Goal: Obtain resource: Download file/media

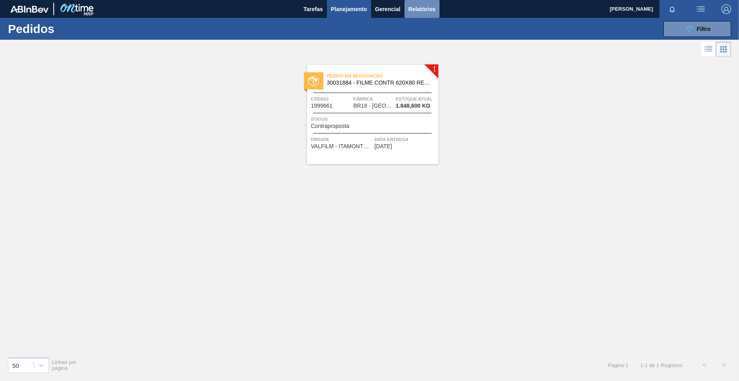
click at [423, 11] on span "Relatórios" at bounding box center [421, 9] width 27 height 10
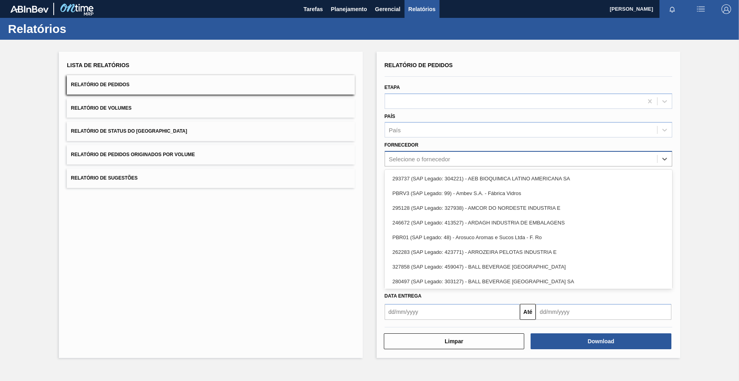
click at [437, 163] on div "Selecione o fornecedor" at bounding box center [521, 159] width 272 height 12
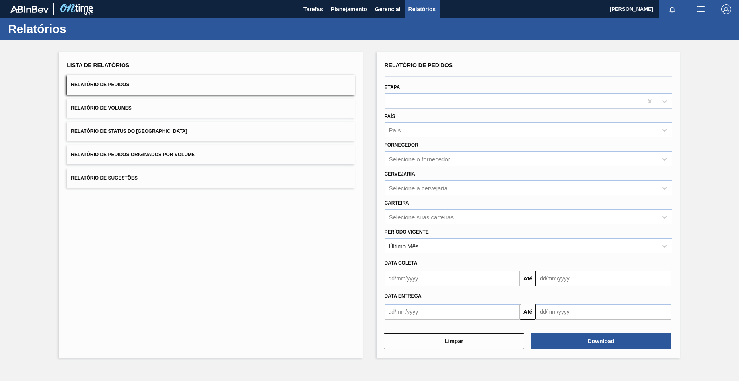
click at [446, 122] on div "País País" at bounding box center [529, 124] width 288 height 27
click at [454, 100] on div at bounding box center [514, 101] width 258 height 12
click at [368, 122] on div "Lista de Relatórios Relatório de Pedidos Relatório de Volumes Relatório de Stat…" at bounding box center [369, 204] width 739 height 328
click at [418, 119] on div "País País" at bounding box center [529, 124] width 288 height 27
click at [422, 123] on div "País" at bounding box center [529, 130] width 288 height 16
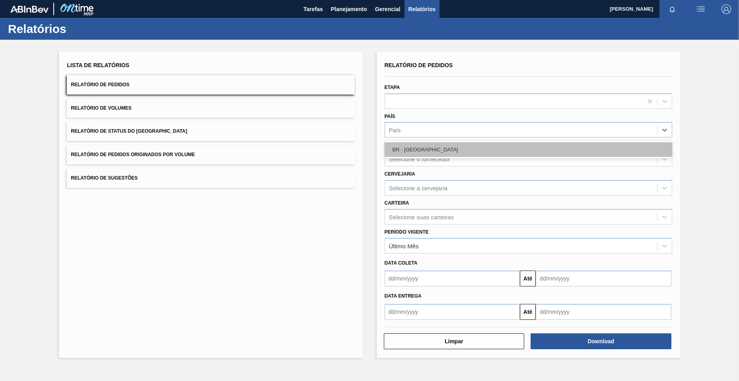
click at [426, 147] on div "BR - [GEOGRAPHIC_DATA]" at bounding box center [529, 149] width 288 height 15
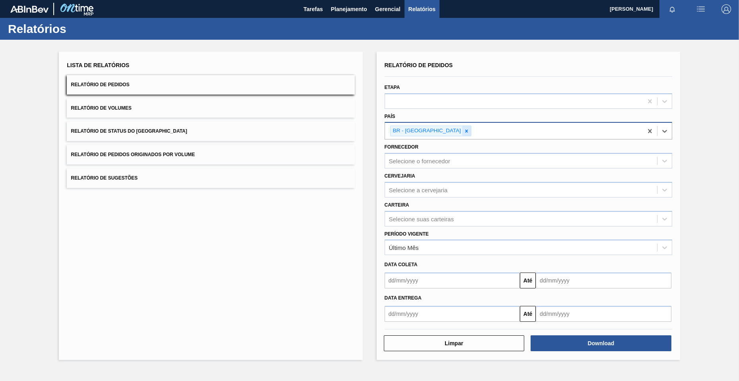
click at [465, 131] on icon at bounding box center [466, 131] width 3 height 3
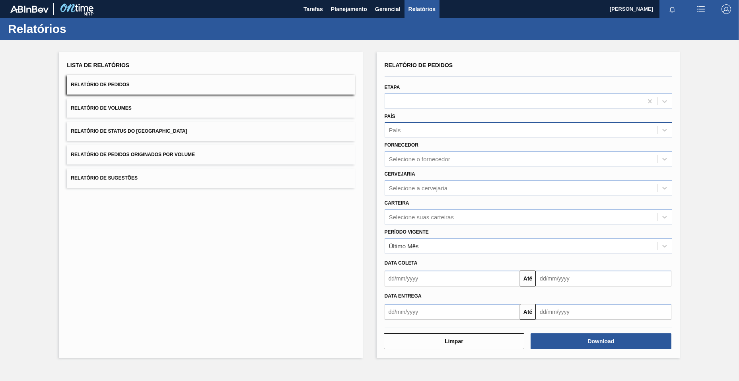
click at [426, 146] on div "Fornecedor Selecione o fornecedor" at bounding box center [529, 153] width 288 height 27
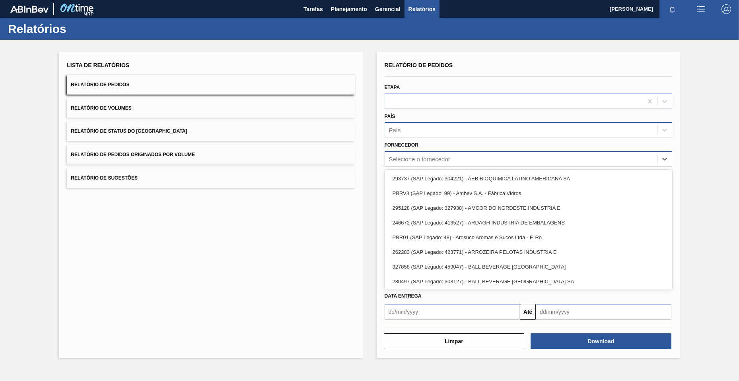
click at [430, 154] on div "Selecione o fornecedor" at bounding box center [521, 159] width 272 height 12
click at [358, 170] on div "Lista de Relatórios Relatório de Pedidos Relatório de Volumes Relatório de Stat…" at bounding box center [210, 205] width 303 height 307
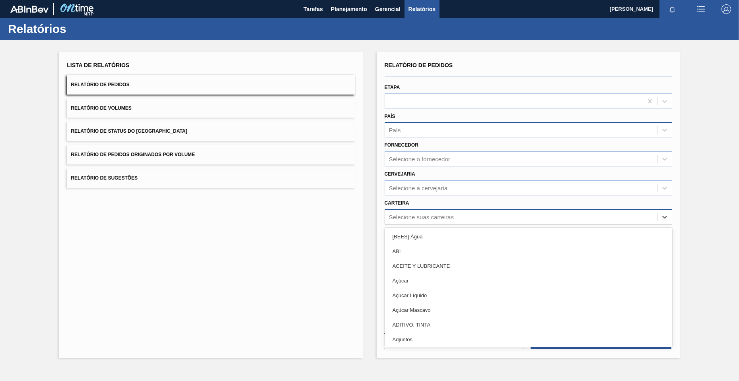
click at [411, 213] on div "Selecione suas carteiras" at bounding box center [521, 217] width 272 height 12
type input "gar"
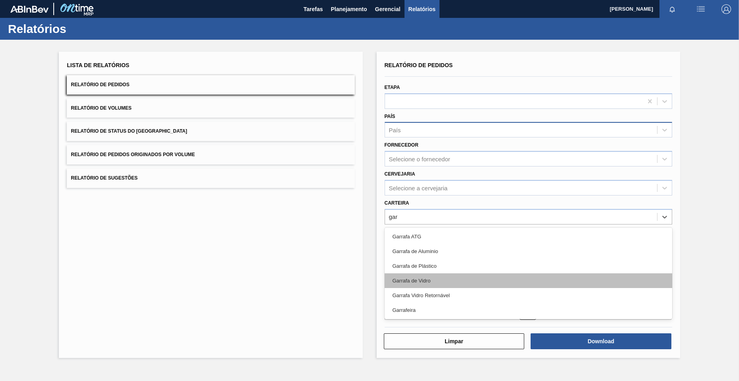
click at [437, 282] on div "Garrafa de Vidro" at bounding box center [529, 281] width 288 height 15
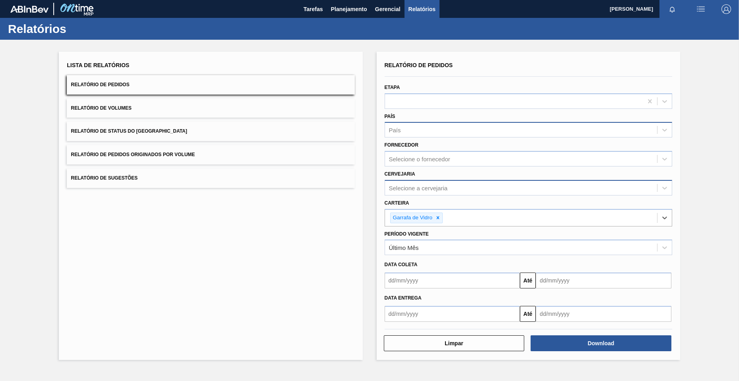
click at [447, 189] on div "Selecione a cervejaria" at bounding box center [418, 188] width 59 height 7
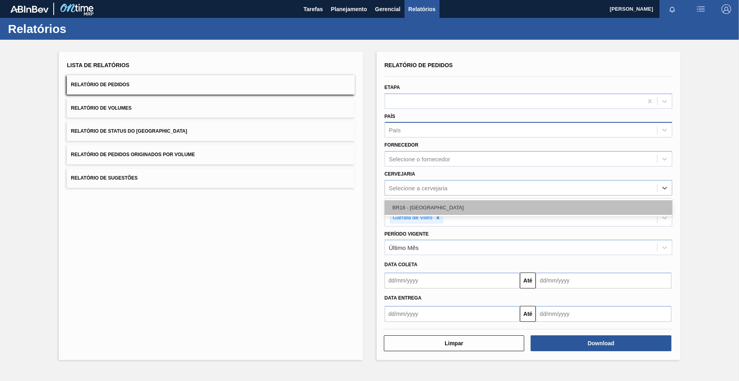
click at [444, 207] on div "BR18 - [GEOGRAPHIC_DATA]" at bounding box center [529, 207] width 288 height 15
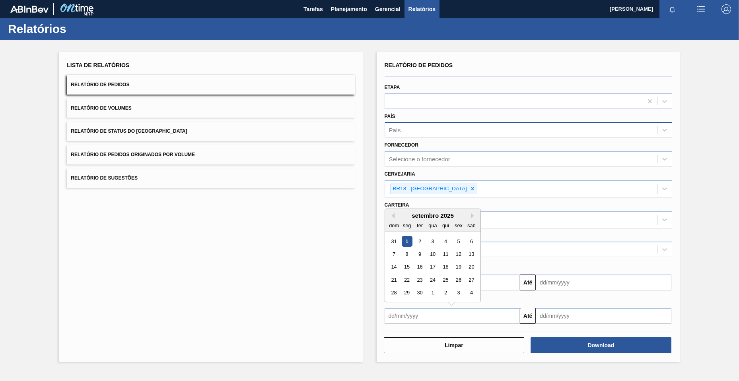
click at [494, 315] on input "text" at bounding box center [453, 316] width 136 height 16
click at [404, 242] on div "1" at bounding box center [406, 241] width 11 height 11
type input "[DATE]"
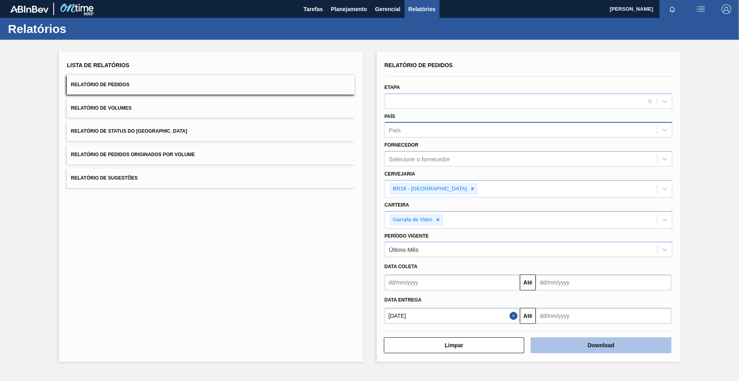
click at [594, 347] on button "Download" at bounding box center [600, 346] width 141 height 16
